Goal: Task Accomplishment & Management: Manage account settings

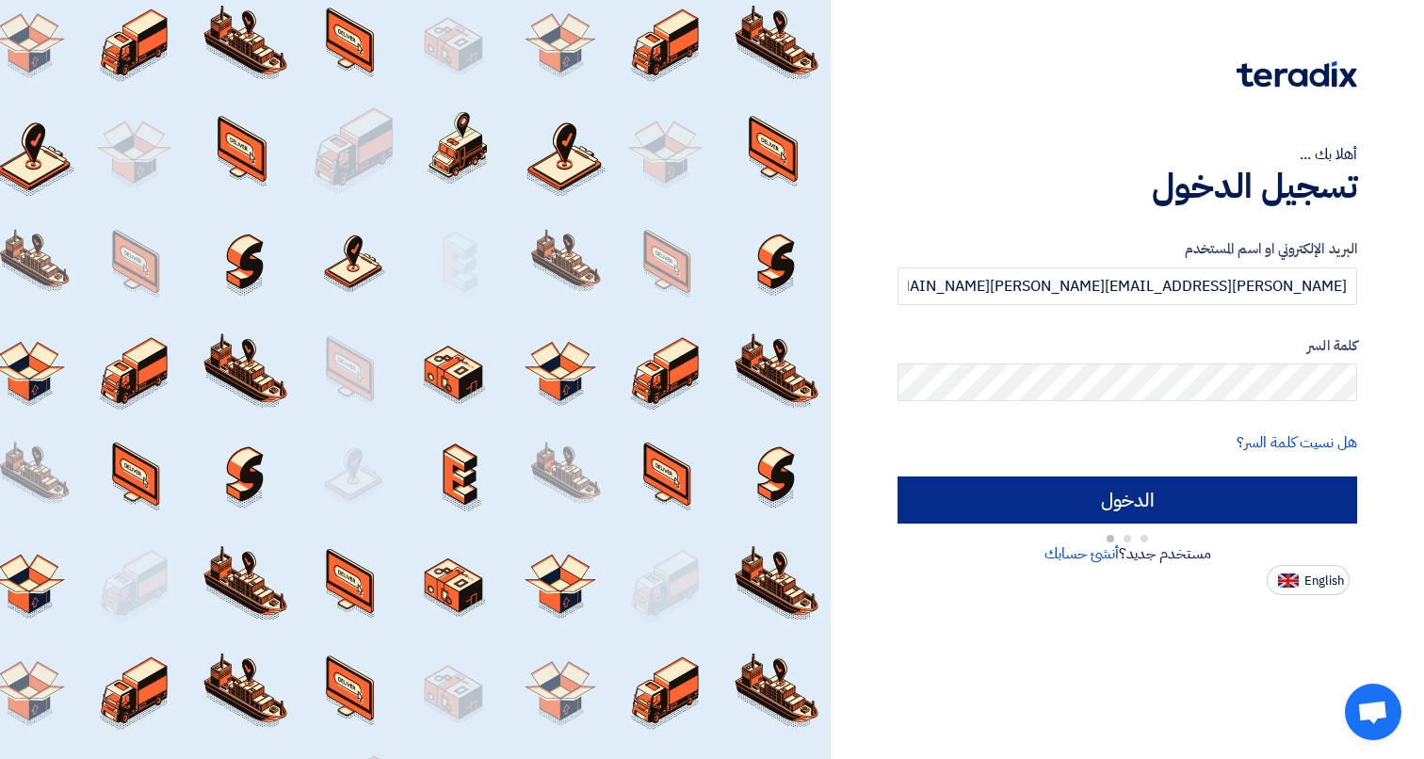
type input "Sign in"
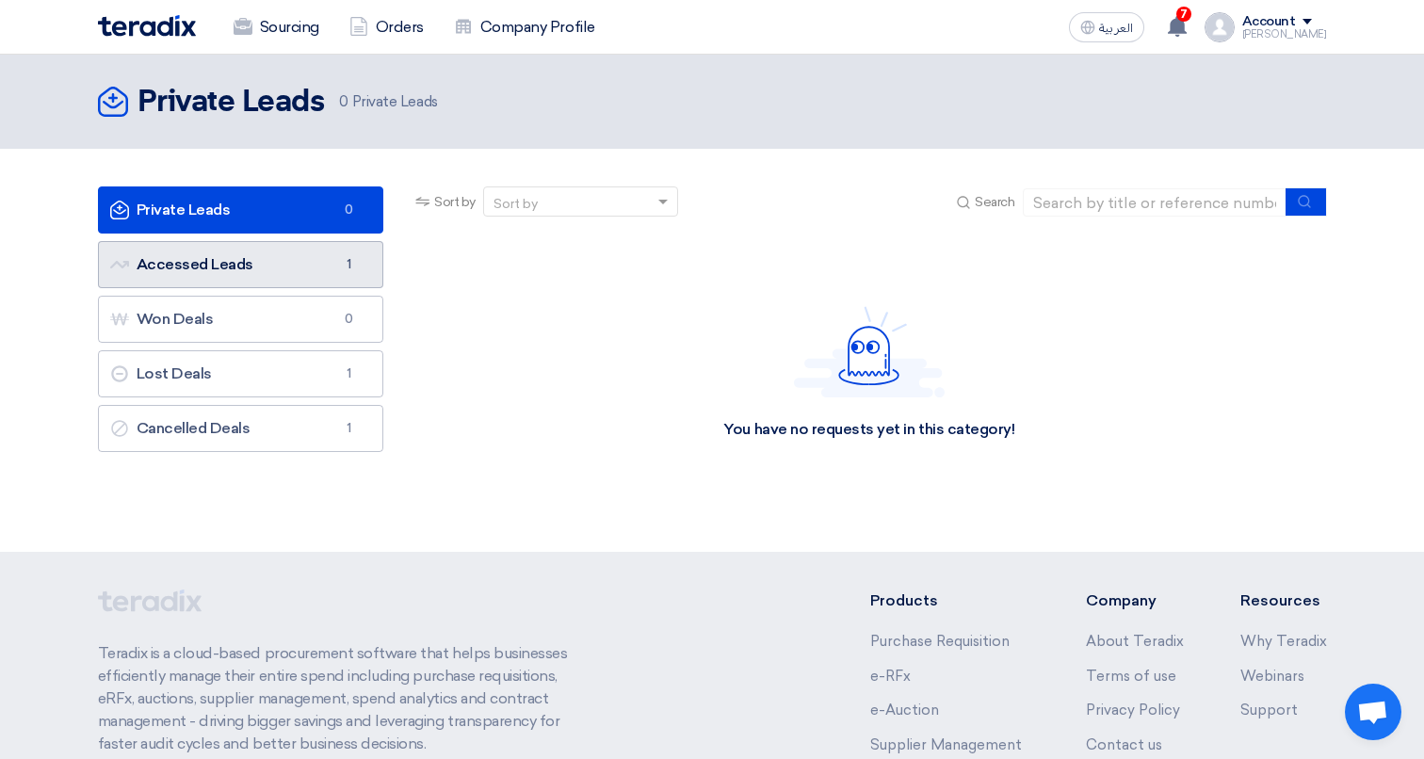
click at [282, 275] on link "Accessed Leads Accessed Leads 1" at bounding box center [241, 264] width 286 height 47
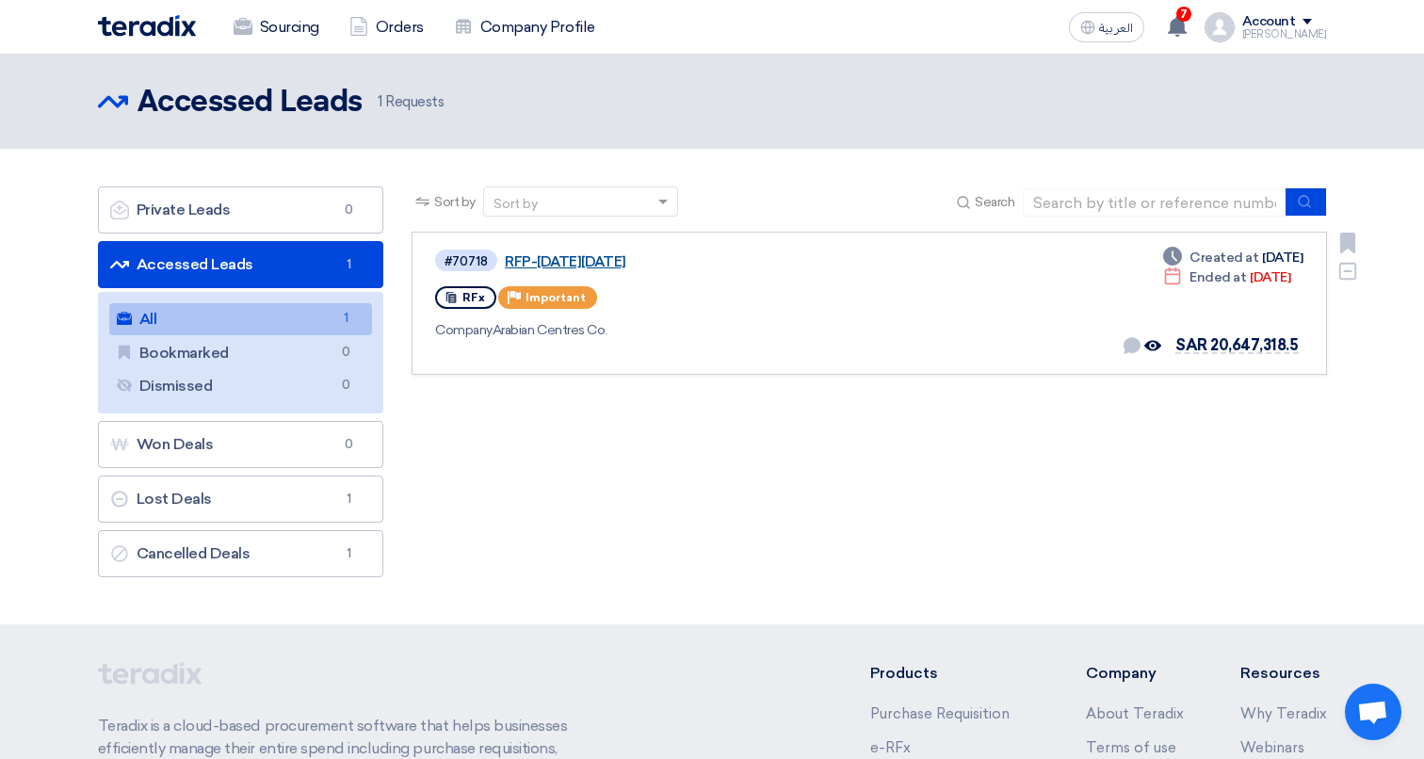
click at [592, 267] on link "RFP-[DATE][DATE]" at bounding box center [740, 261] width 471 height 17
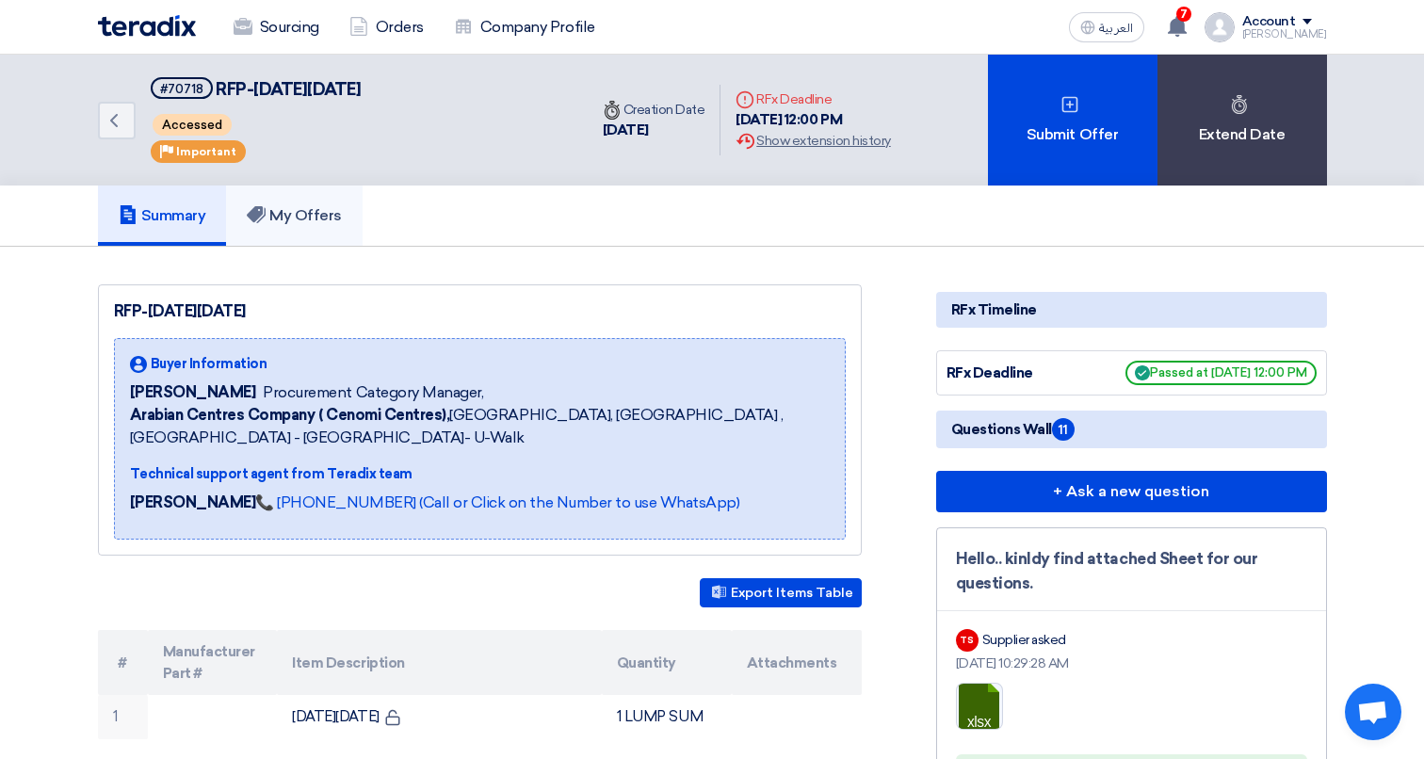
click at [318, 216] on h5 "My Offers" at bounding box center [294, 215] width 95 height 19
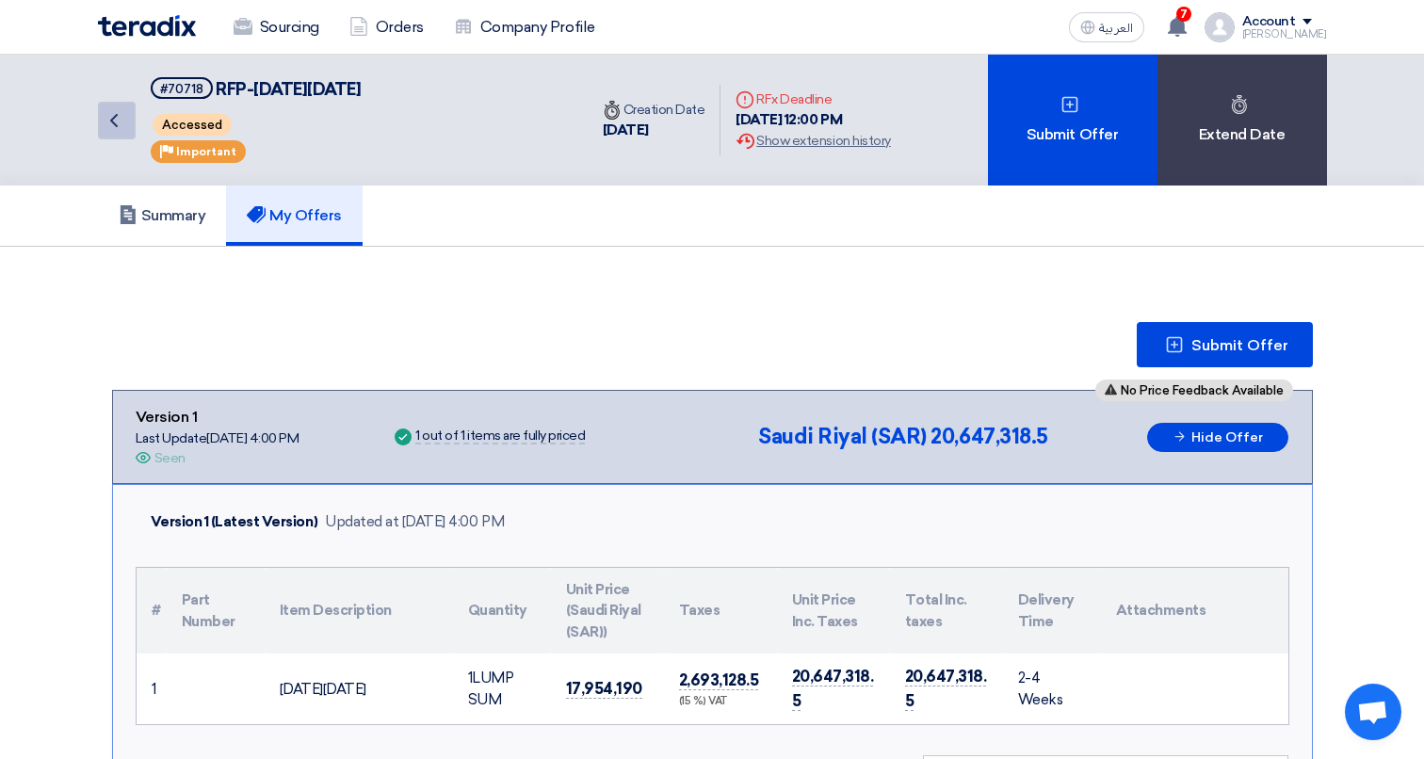
click at [118, 126] on icon "Back" at bounding box center [114, 120] width 23 height 23
